Goal: Information Seeking & Learning: Learn about a topic

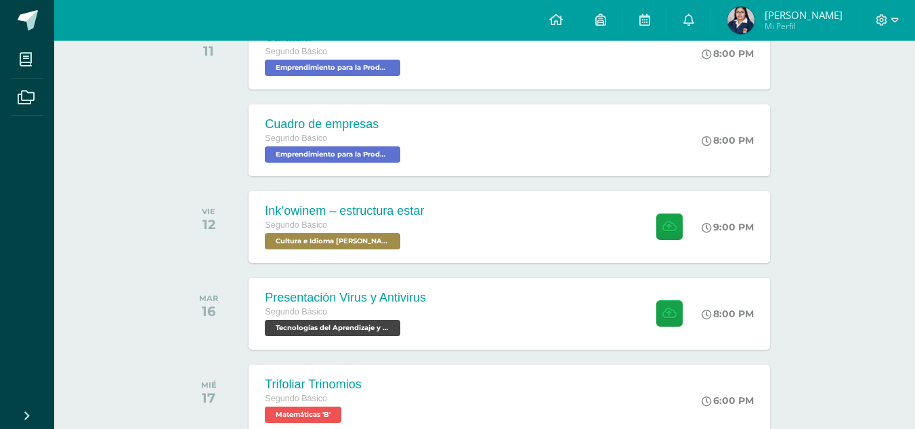
scroll to position [249, 0]
drag, startPoint x: 473, startPoint y: 238, endPoint x: 808, endPoint y: 238, distance: 335.1
click at [808, 238] on div "todas las Actividades No tienes actividades Échale un vistazo a los demás perío…" at bounding box center [484, 199] width 667 height 629
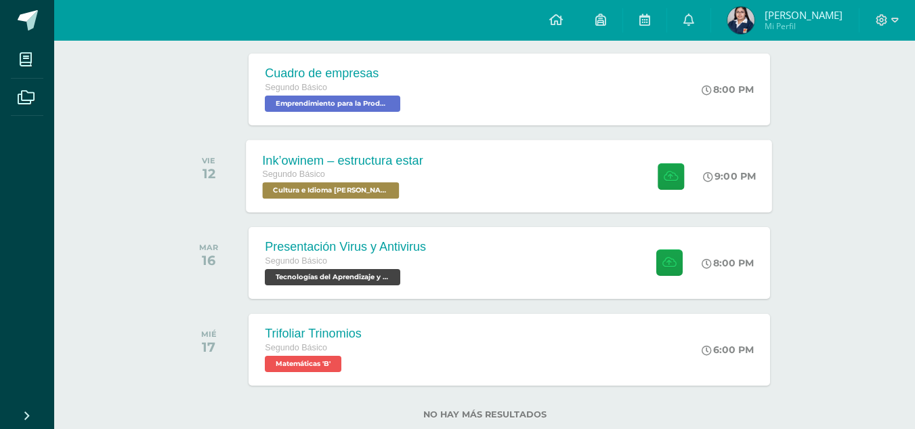
scroll to position [302, 0]
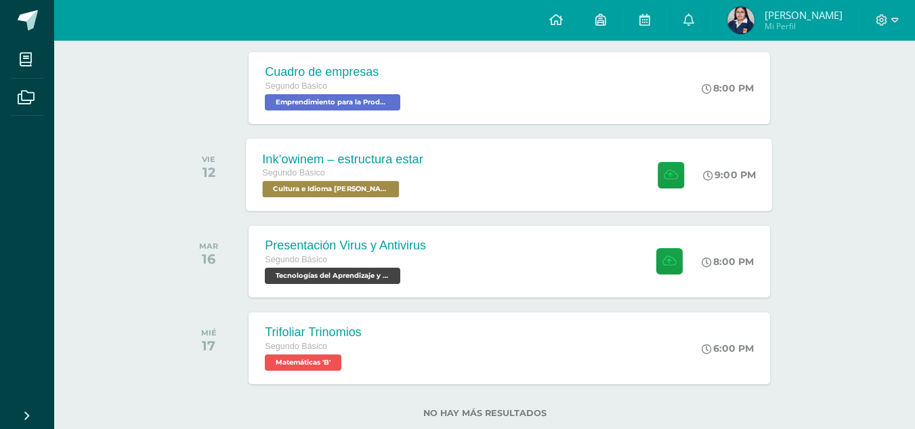
click at [470, 192] on div "Ink’owinem – estructura estar Segundo Básico Cultura e Idioma Maya Garífuna o X…" at bounding box center [509, 174] width 526 height 72
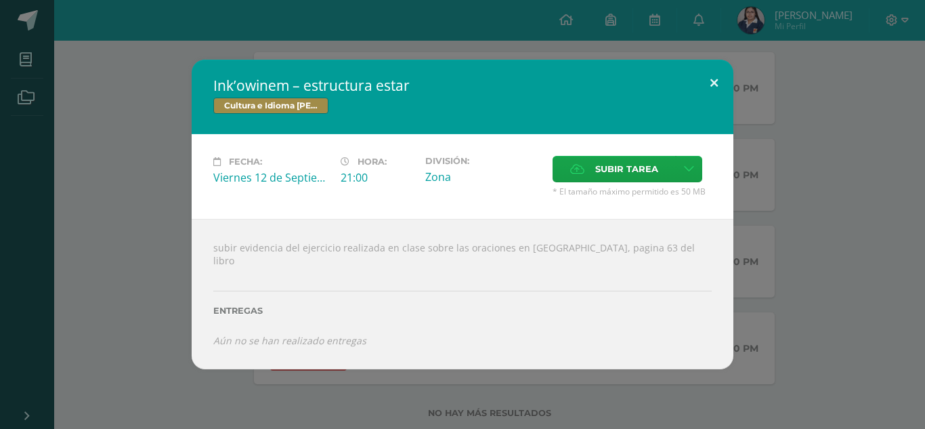
click at [722, 88] on button at bounding box center [714, 83] width 39 height 46
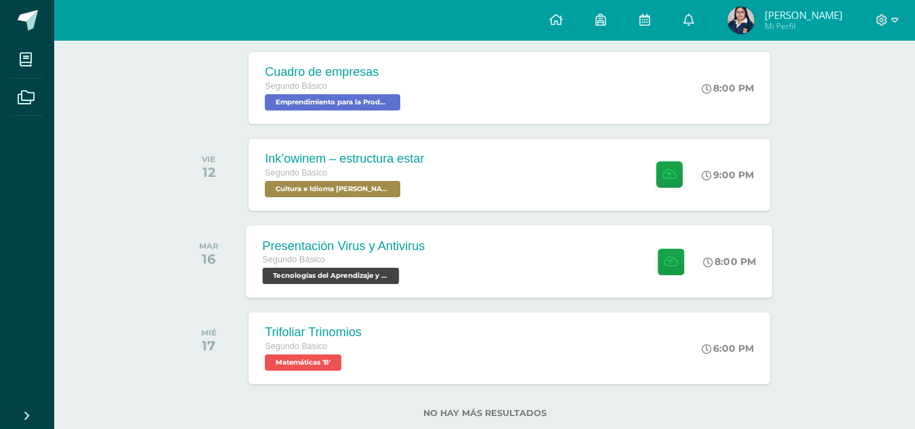
click at [431, 261] on div "Presentación Virus y Antivirus Segundo Básico Tecnologías del Aprendizaje y la …" at bounding box center [343, 261] width 195 height 72
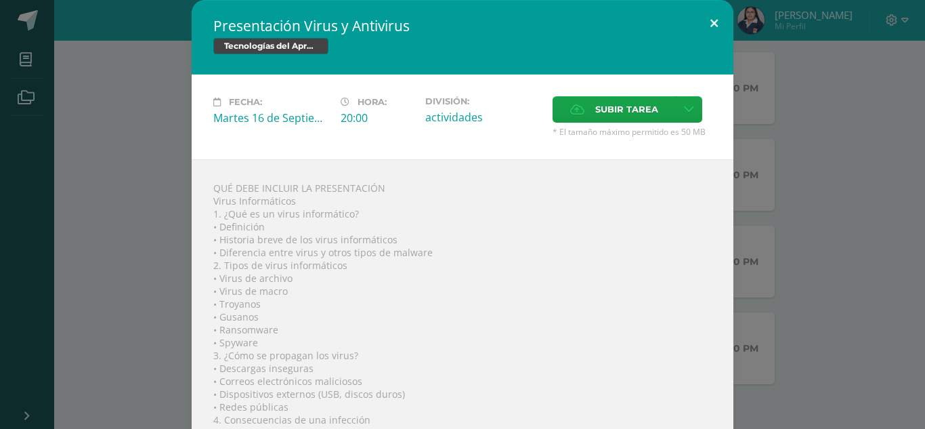
click at [712, 32] on button at bounding box center [714, 23] width 39 height 46
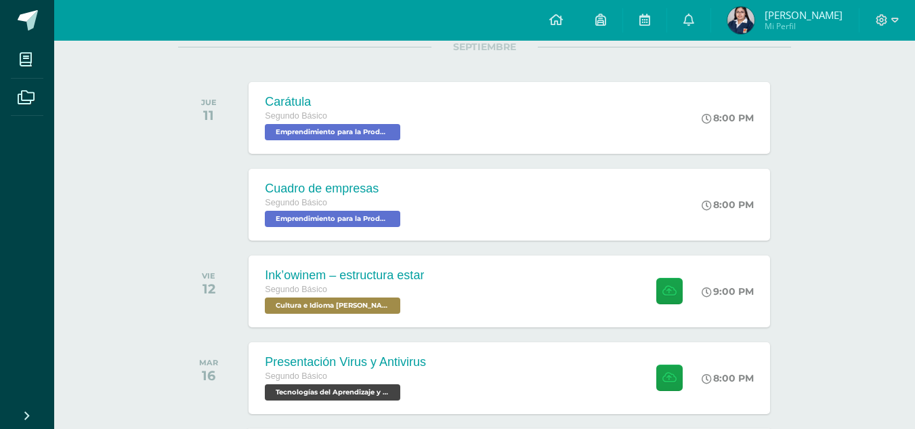
scroll to position [334, 0]
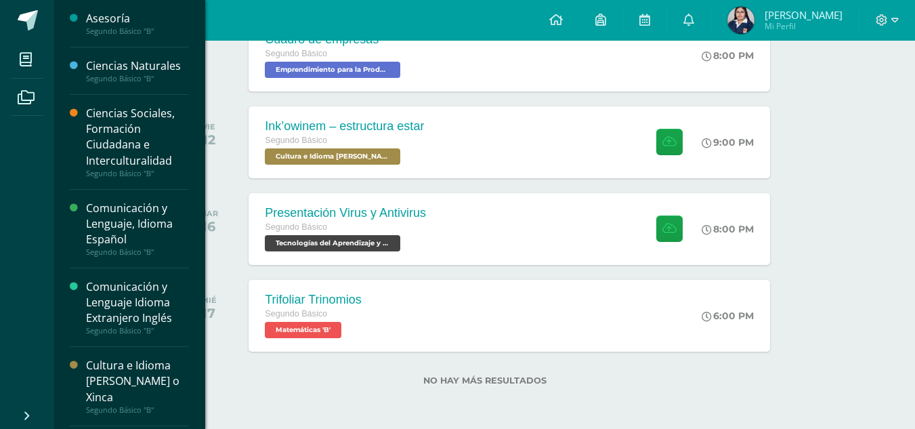
click at [127, 126] on div "Ciencias Sociales, Formación Ciudadana e Interculturalidad" at bounding box center [137, 137] width 103 height 62
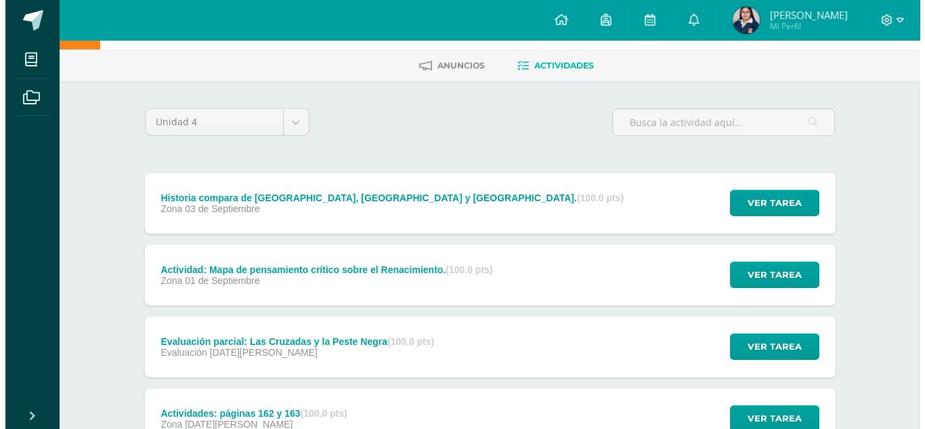
scroll to position [53, 0]
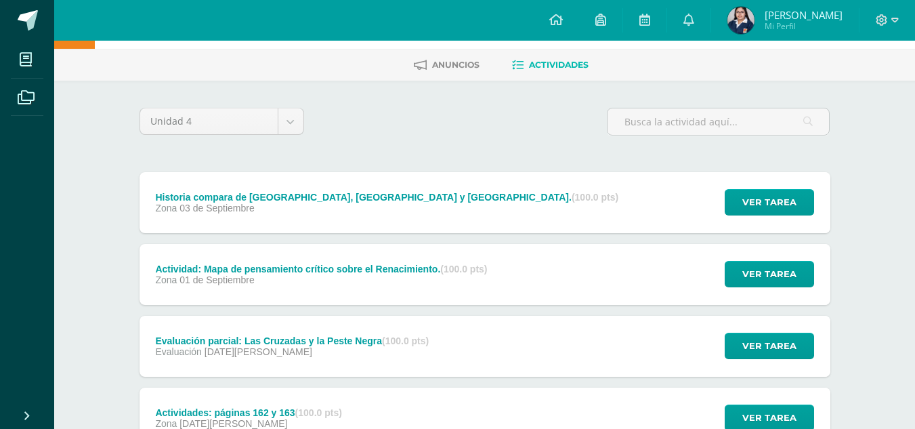
click at [375, 216] on div "Historia compara de América, Asia y Europa. (100.0 pts) Zona 03 de Septiembre" at bounding box center [387, 202] width 496 height 61
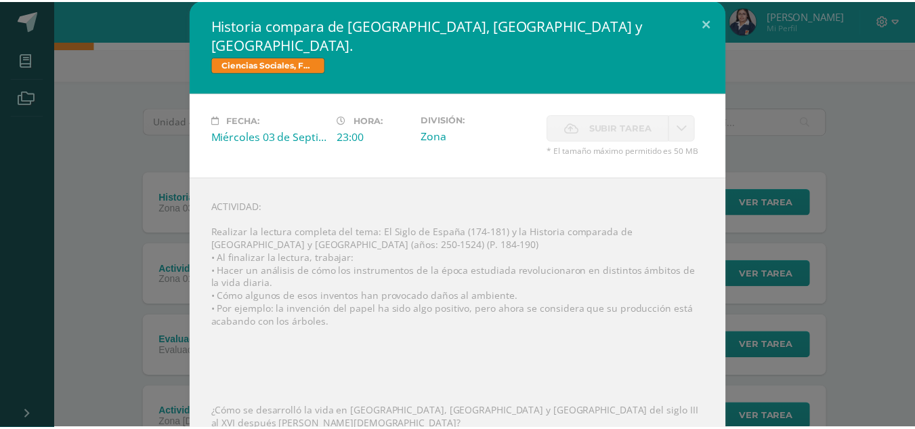
scroll to position [1, 0]
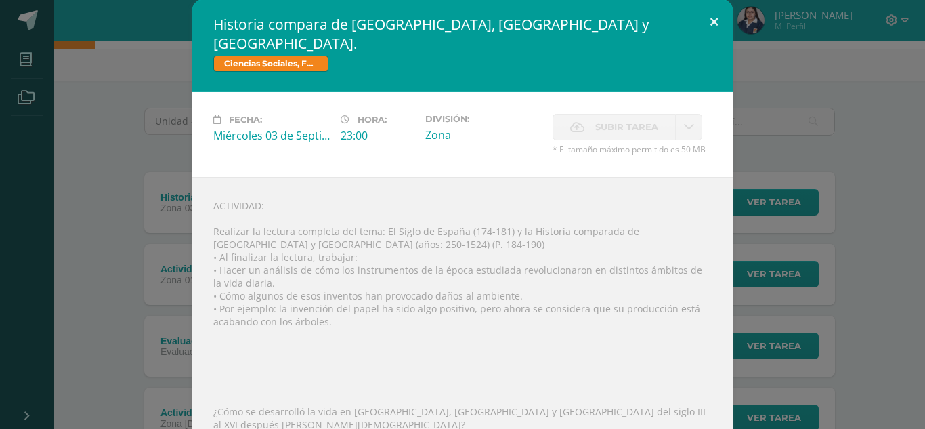
click at [712, 18] on button at bounding box center [714, 22] width 39 height 46
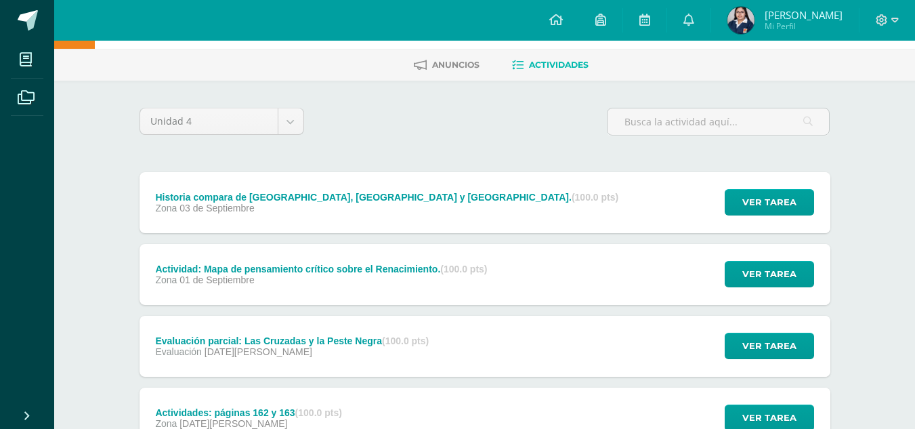
click at [464, 257] on div "Actividad: Mapa de pensamiento crítico sobre el Renacimiento. (100.0 pts) Zona …" at bounding box center [321, 274] width 364 height 61
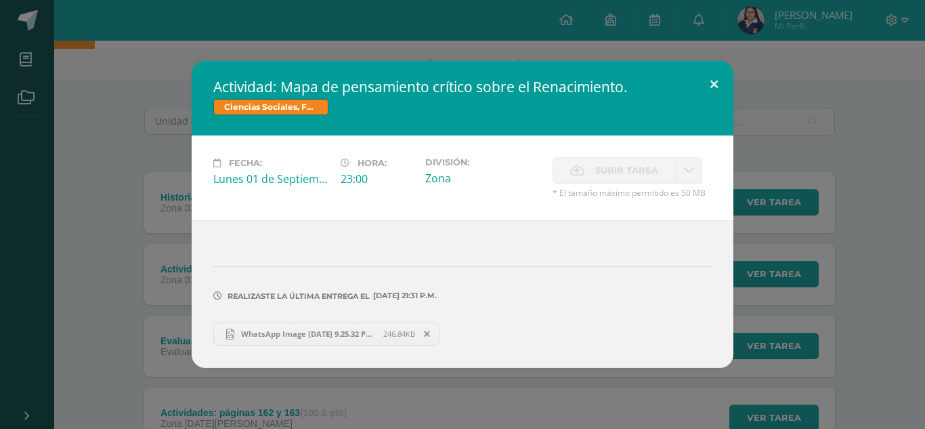
click at [714, 77] on button at bounding box center [714, 84] width 39 height 46
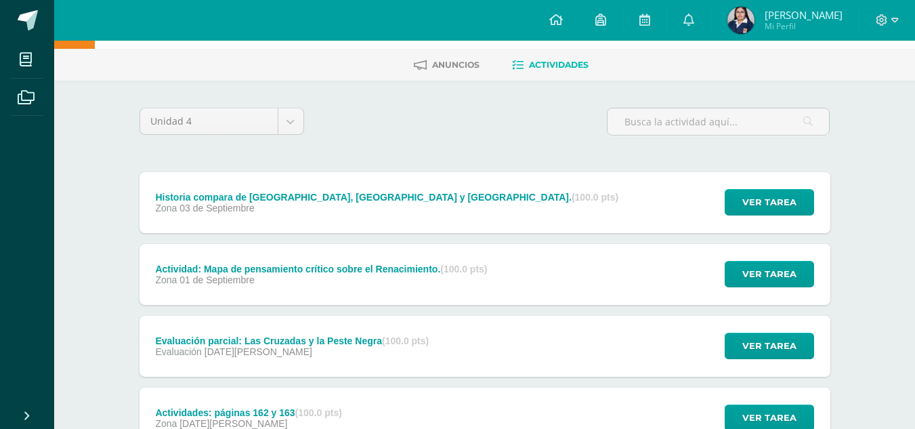
click at [479, 345] on div "Evaluación parcial: Las Cruzadas y la Peste Negra (100.0 pts) Evaluación 29 de …" at bounding box center [484, 345] width 691 height 61
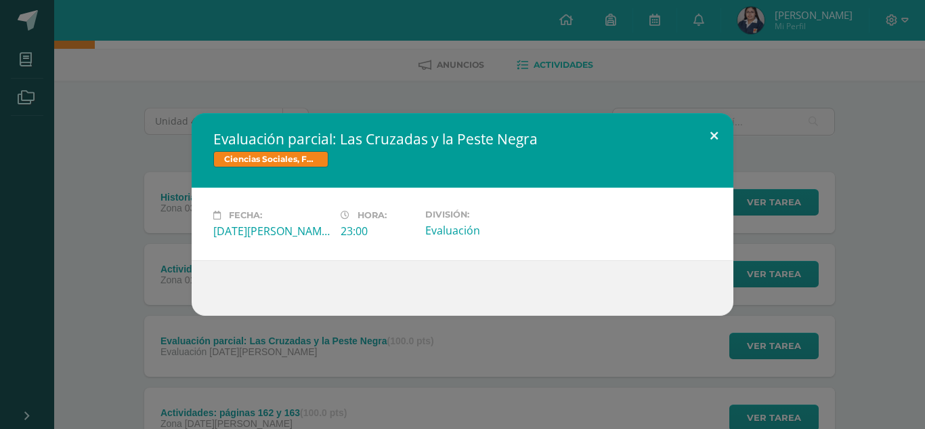
click at [716, 129] on button at bounding box center [714, 136] width 39 height 46
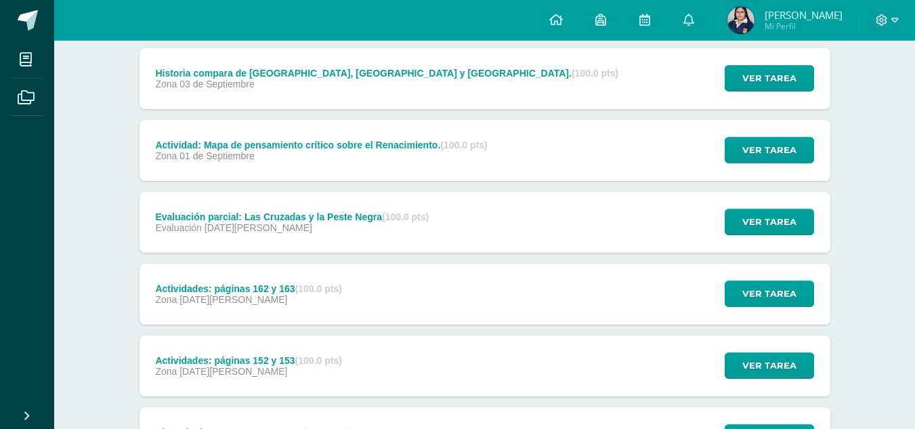
scroll to position [183, 0]
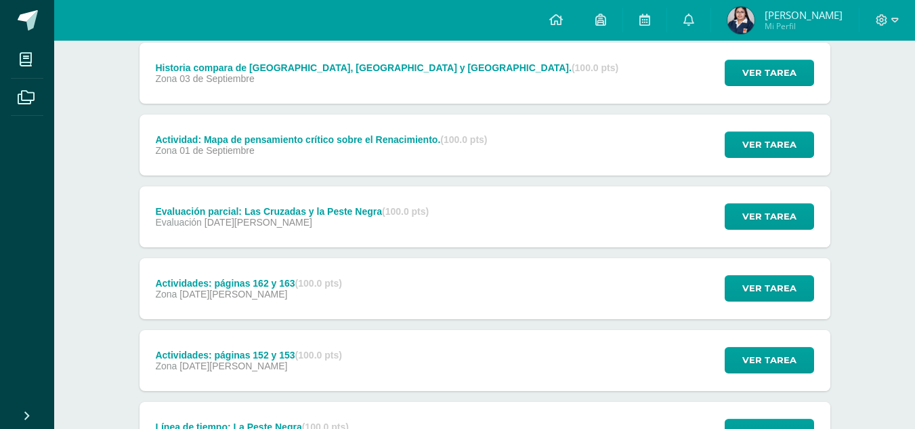
click at [439, 278] on div "Actividades: páginas 162 y 163 (100.0 pts) Zona 27 de Agosto Ver tarea Activida…" at bounding box center [484, 288] width 691 height 61
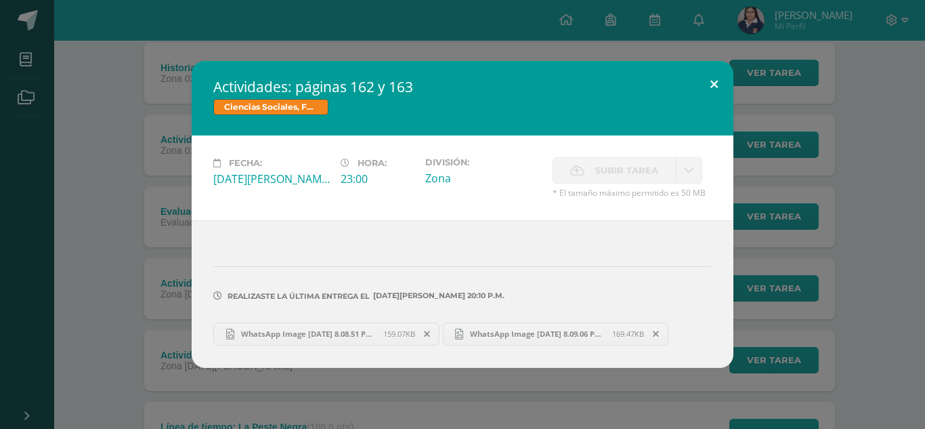
click at [713, 85] on button at bounding box center [714, 84] width 39 height 46
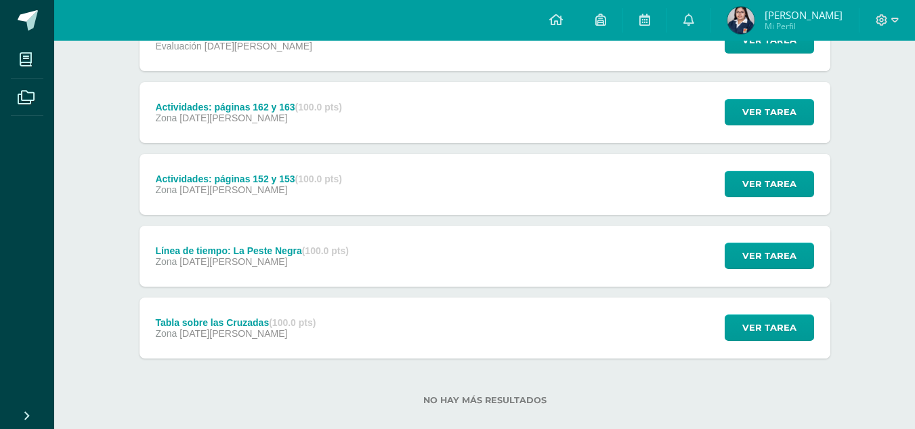
scroll to position [0, 0]
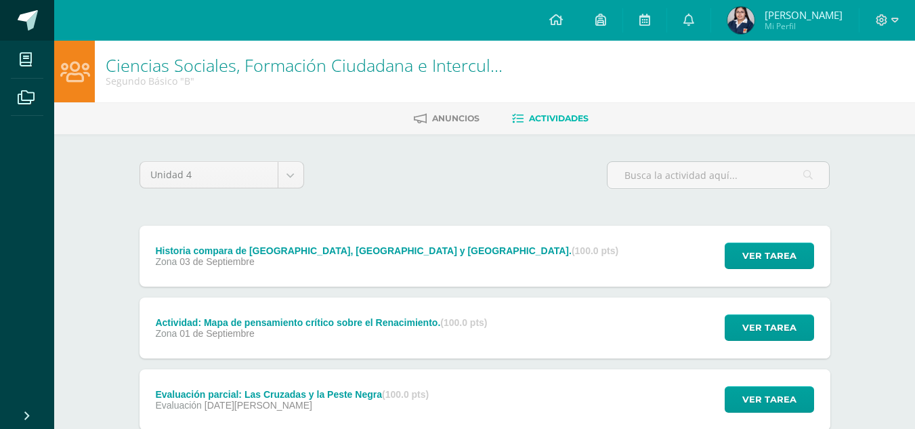
click at [37, 32] on link at bounding box center [27, 20] width 54 height 41
